Goal: Communication & Community: Answer question/provide support

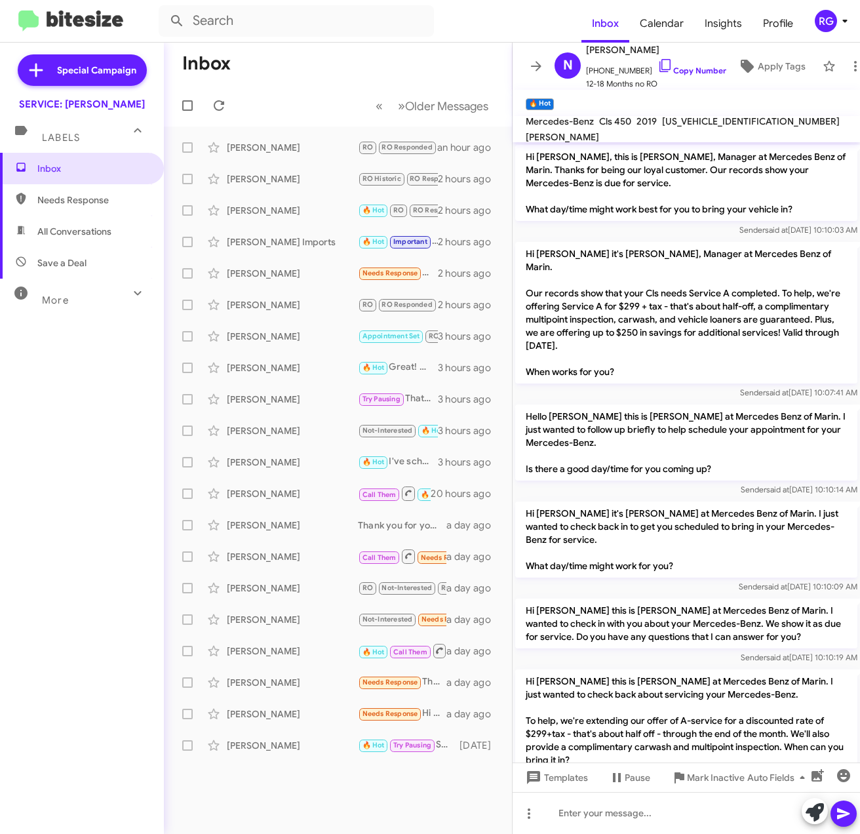
scroll to position [815, 0]
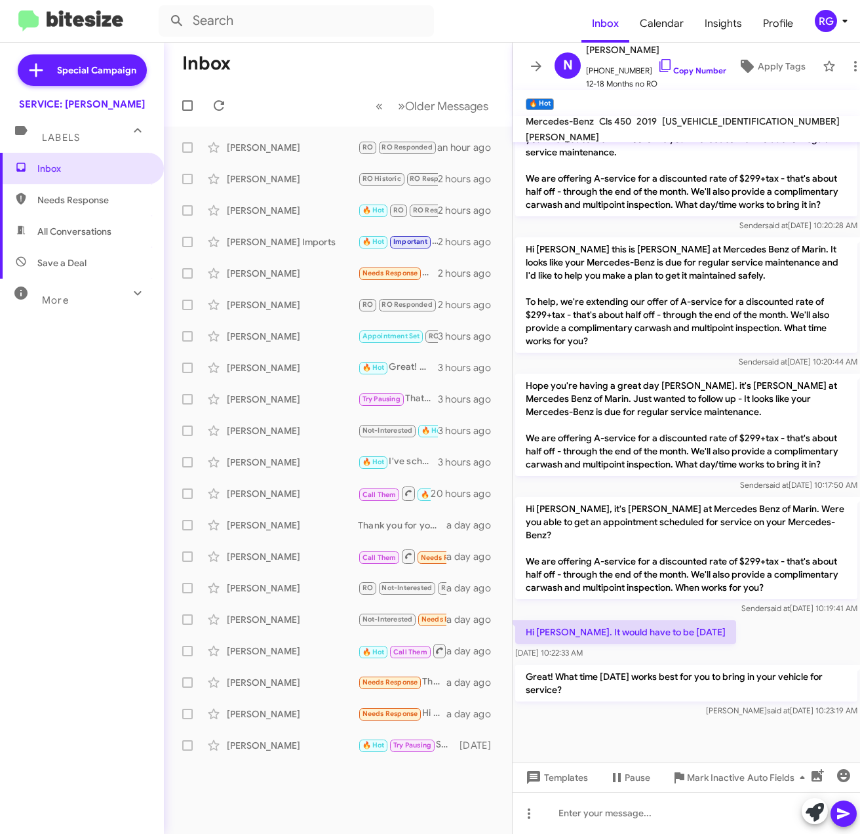
drag, startPoint x: 144, startPoint y: 601, endPoint x: 145, endPoint y: 594, distance: 7.3
click at [145, 598] on div "Inbox Needs Response All Conversations Save a Deal More Important 🔥 Hot Appoint…" at bounding box center [82, 403] width 164 height 500
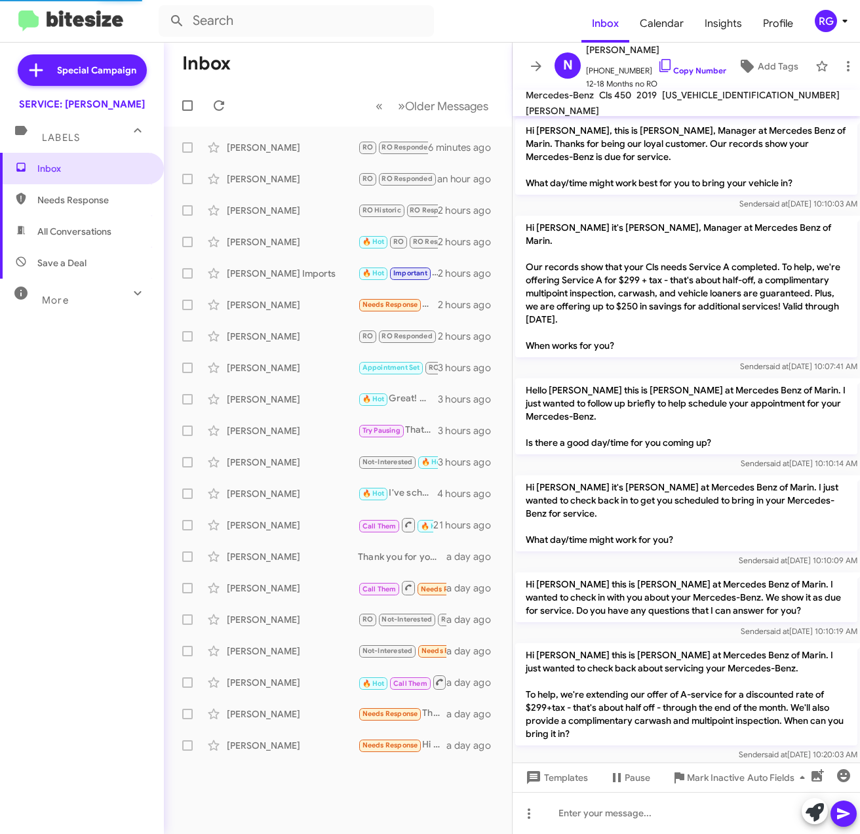
scroll to position [788, 0]
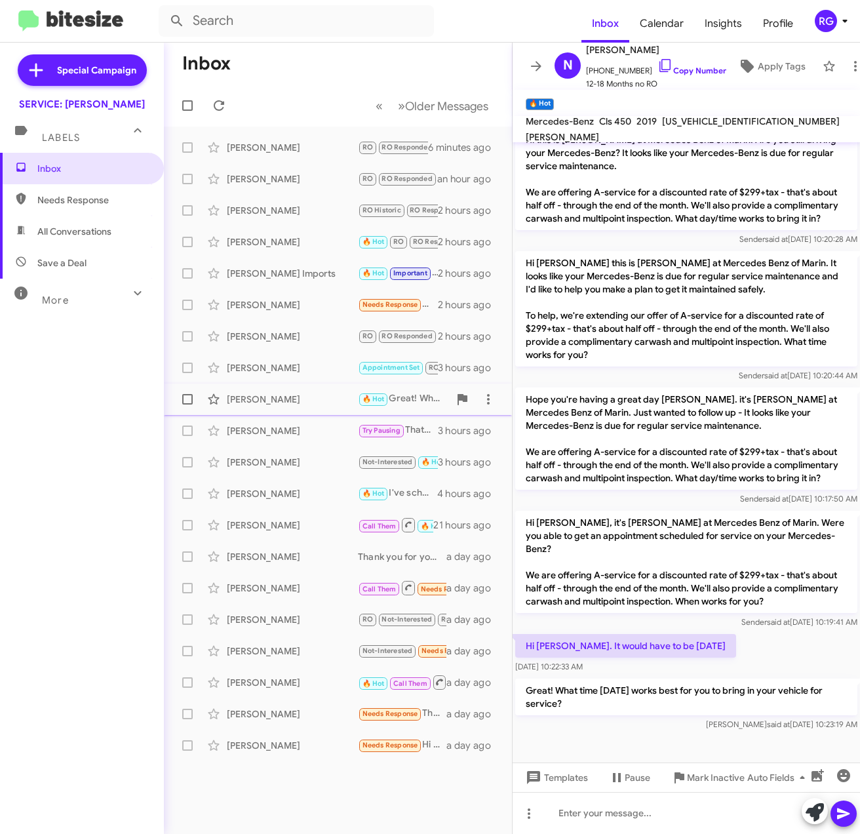
click at [279, 400] on div "[PERSON_NAME]" at bounding box center [292, 399] width 131 height 13
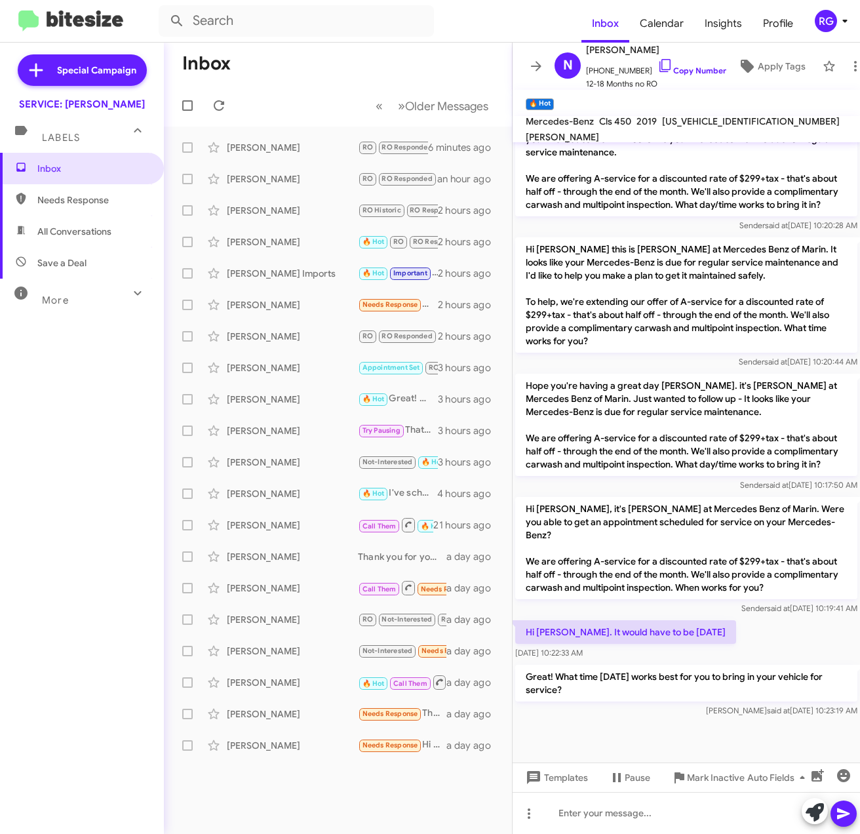
scroll to position [815, 0]
click at [69, 498] on div "Inbox Needs Response All Conversations Save a Deal More Important 🔥 Hot Appoint…" at bounding box center [82, 403] width 164 height 500
click at [80, 431] on div "Inbox Needs Response All Conversations Save a Deal More Important 🔥 Hot Appoint…" at bounding box center [82, 403] width 164 height 500
click at [347, 147] on div "Shante Sciaroni" at bounding box center [292, 147] width 131 height 13
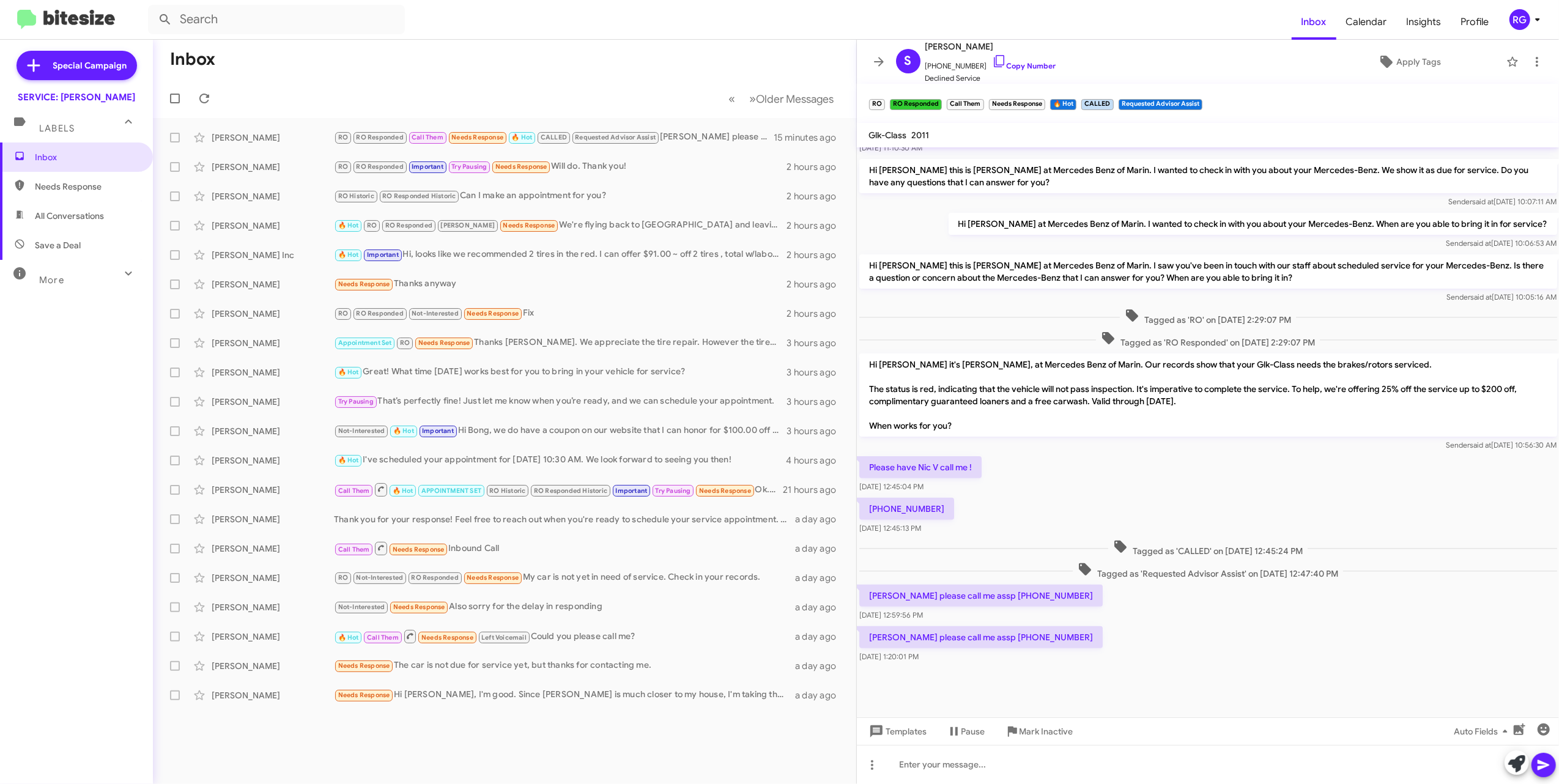
scroll to position [273, 0]
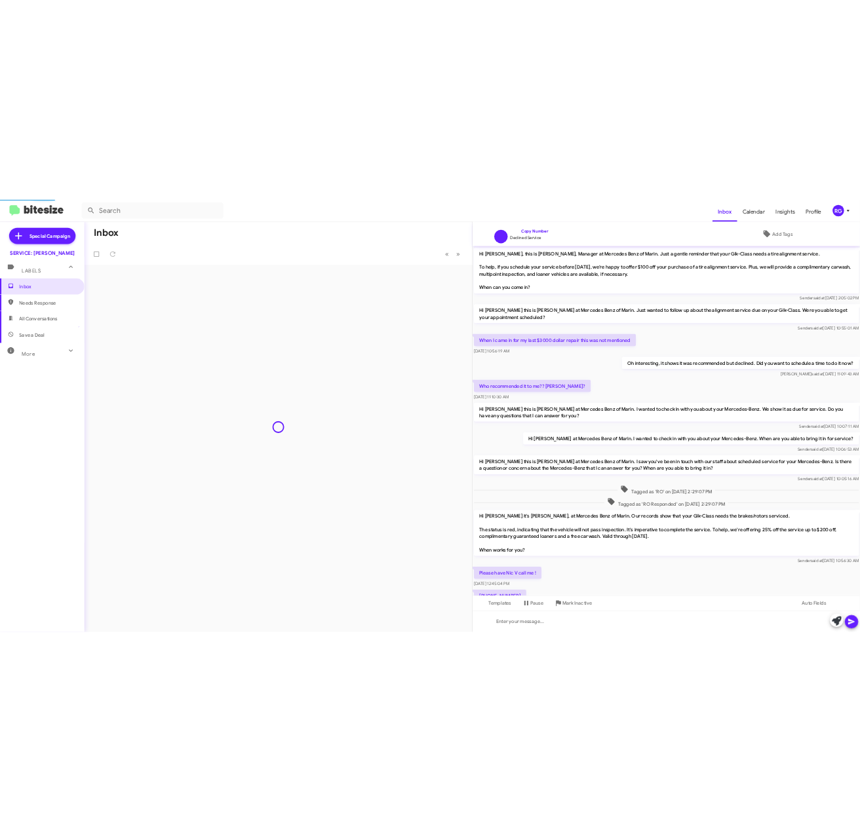
scroll to position [224, 0]
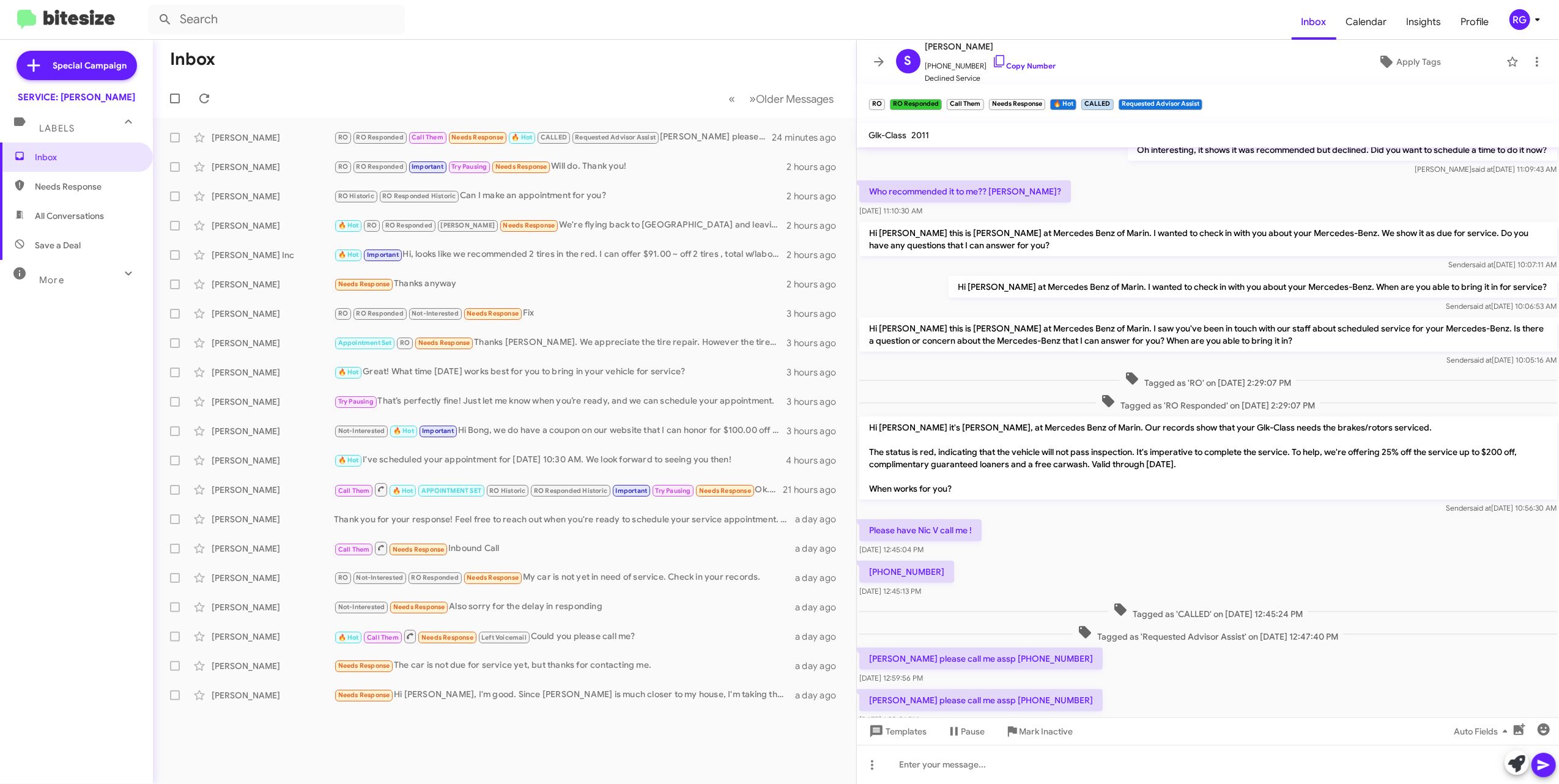
drag, startPoint x: 1046, startPoint y: 442, endPoint x: 1048, endPoint y: 433, distance: 9.2
click at [1047, 441] on p "Hi Shante it's Omar Ibrahimi, at Mercedes Benz of Marin. Our records show that …" at bounding box center [1209, 457] width 698 height 83
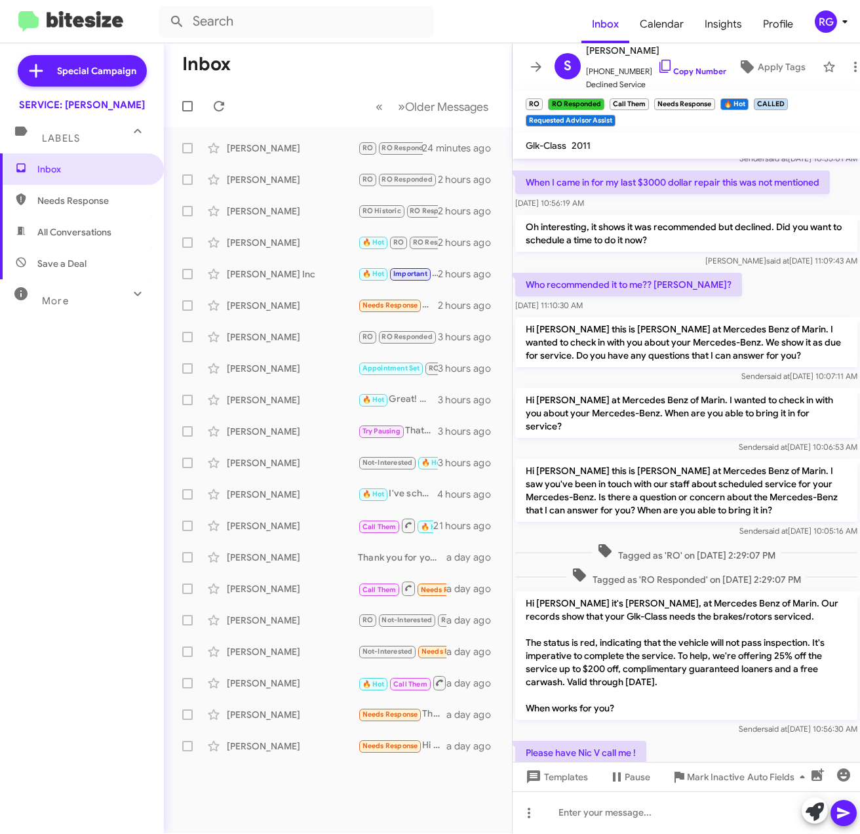
scroll to position [290, 0]
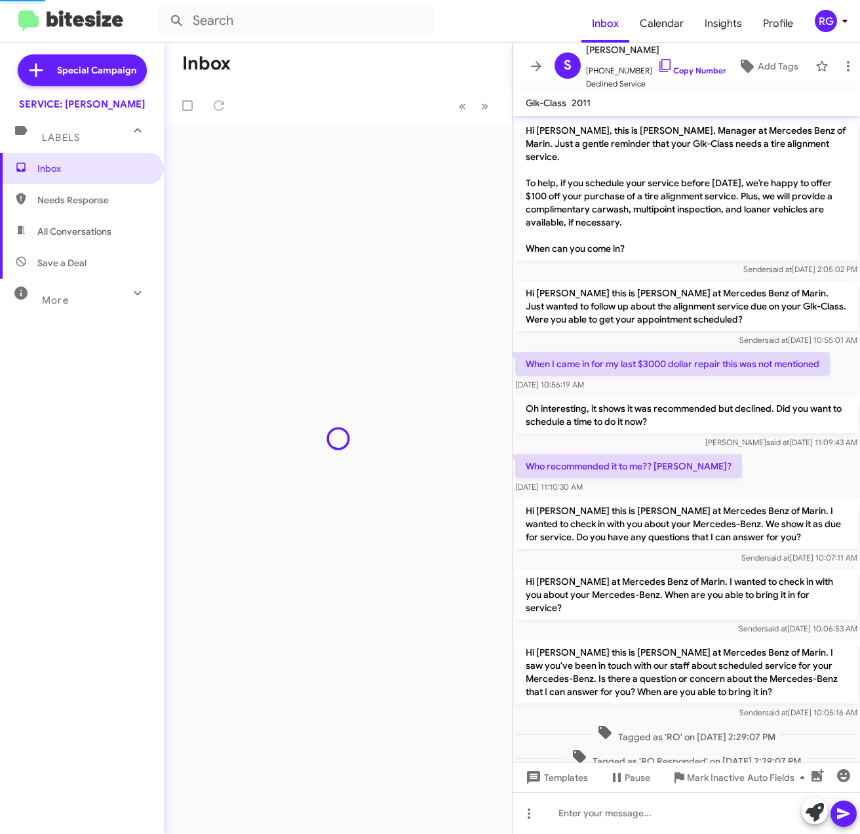
scroll to position [440, 0]
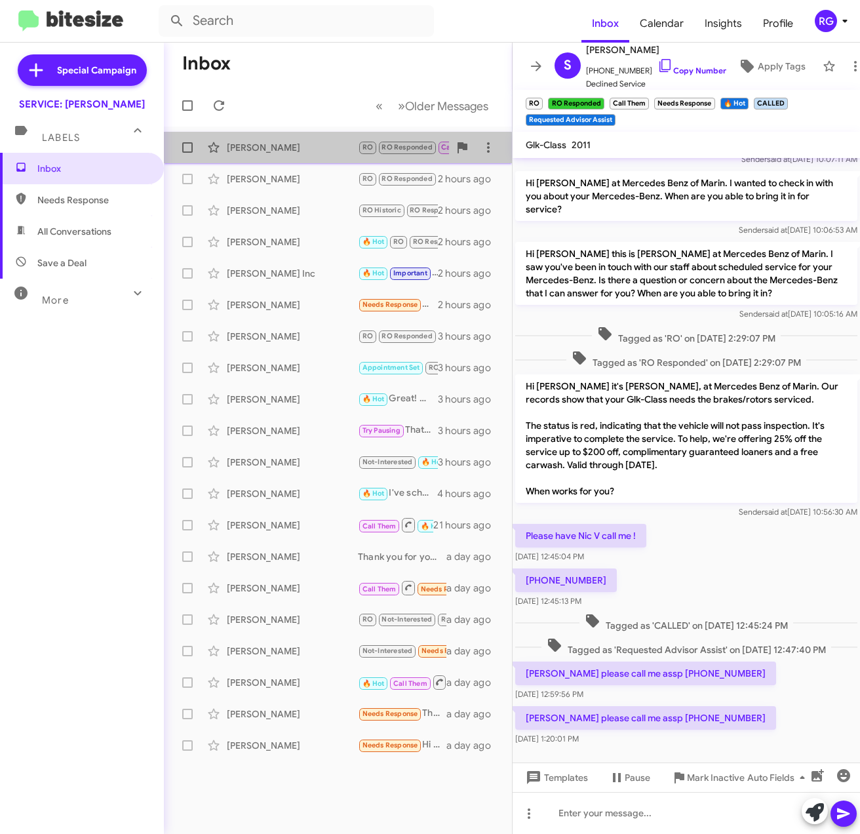
click at [241, 151] on div "[PERSON_NAME]" at bounding box center [292, 147] width 131 height 13
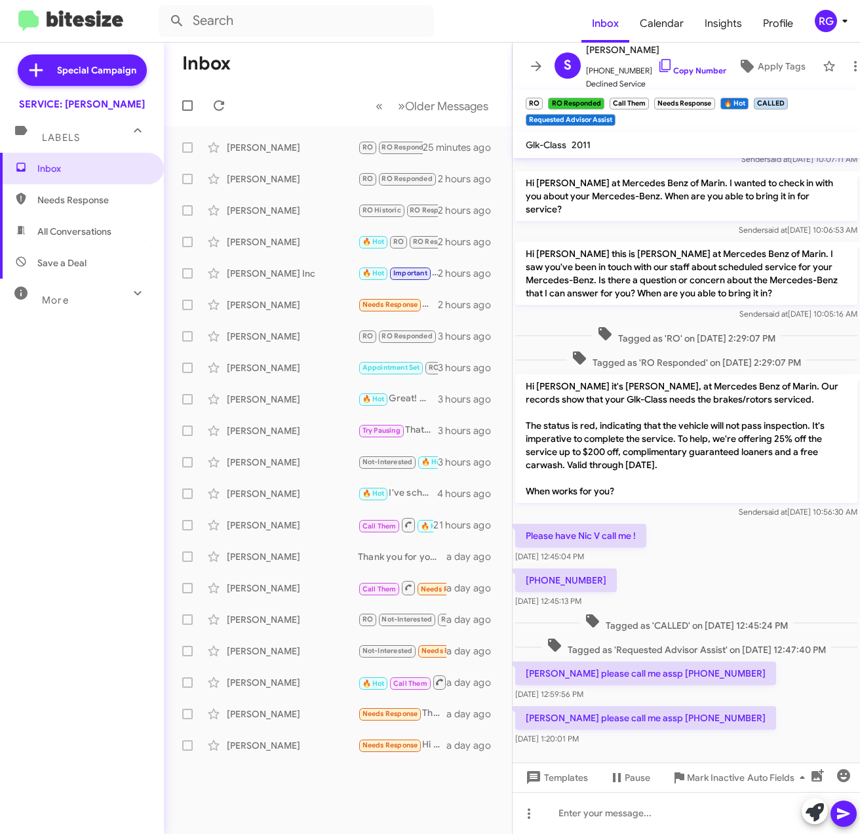
click at [81, 185] on span "Needs Response" at bounding box center [82, 199] width 164 height 31
type input "in:needs-response"
